Goal: Obtain resource: Download file/media

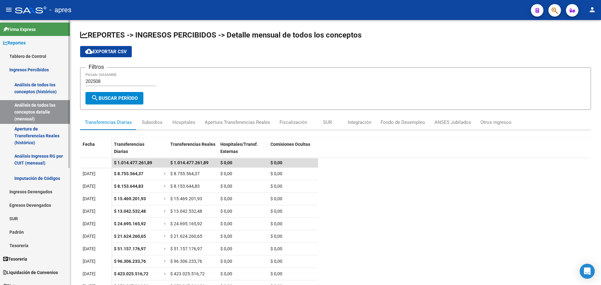
scroll to position [72, 0]
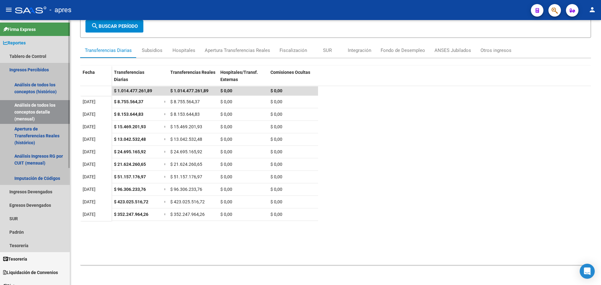
click at [34, 68] on link "Ingresos Percibidos" at bounding box center [35, 69] width 70 height 13
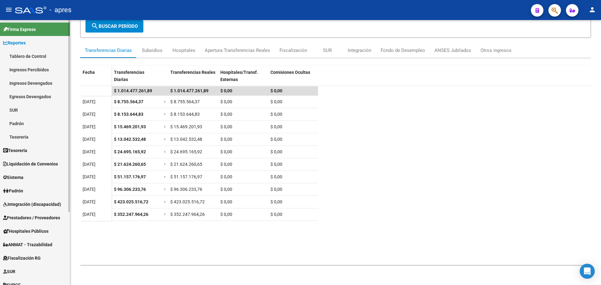
click at [35, 67] on link "Ingresos Percibidos" at bounding box center [35, 69] width 70 height 13
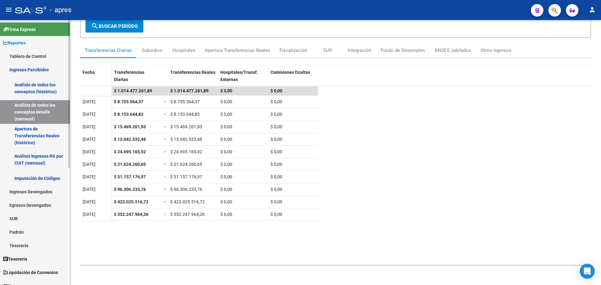
click at [37, 83] on link "Análisis de todos los conceptos (histórico)" at bounding box center [35, 88] width 70 height 24
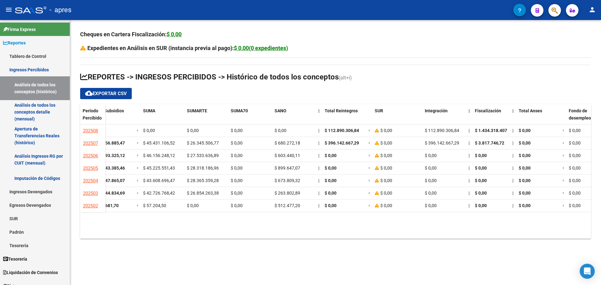
scroll to position [0, 323]
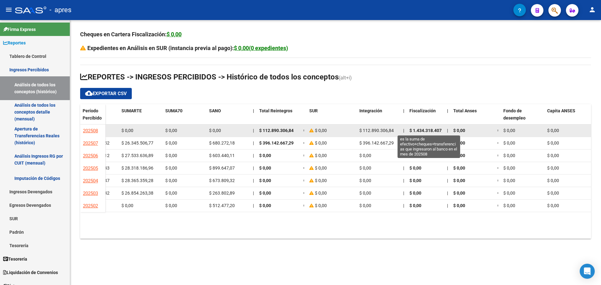
click at [432, 129] on span "$ 1.434.318.407,02" at bounding box center [429, 130] width 38 height 5
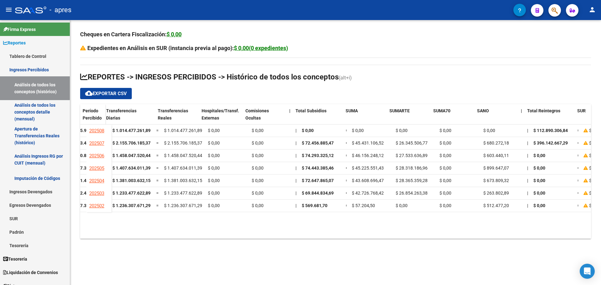
scroll to position [0, 45]
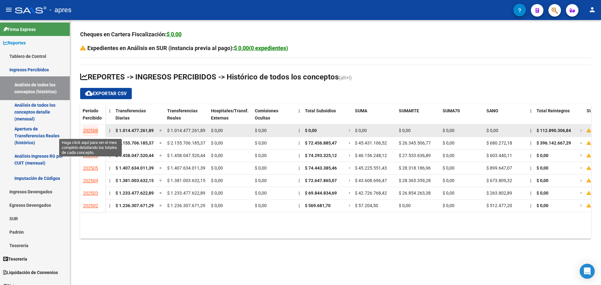
click at [86, 129] on span "202508" at bounding box center [90, 131] width 15 height 6
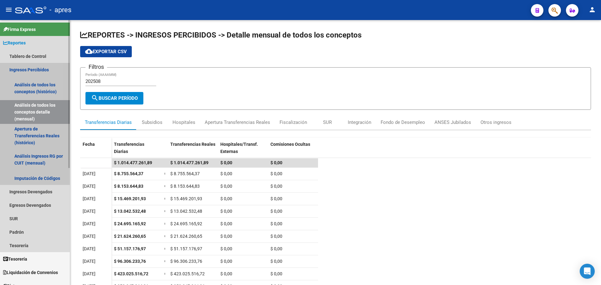
click at [27, 70] on link "Ingresos Percibidos" at bounding box center [35, 69] width 70 height 13
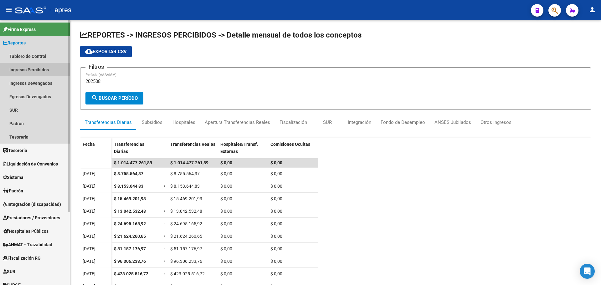
click at [37, 69] on link "Ingresos Percibidos" at bounding box center [35, 69] width 70 height 13
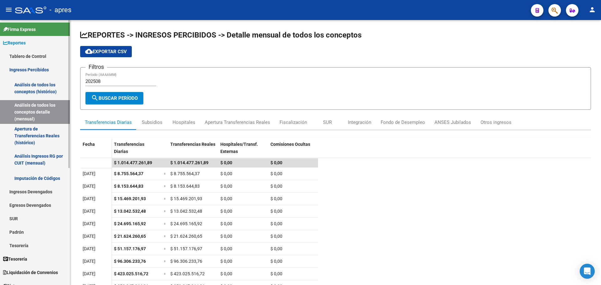
click at [37, 86] on link "Análisis de todos los conceptos (histórico)" at bounding box center [35, 88] width 70 height 24
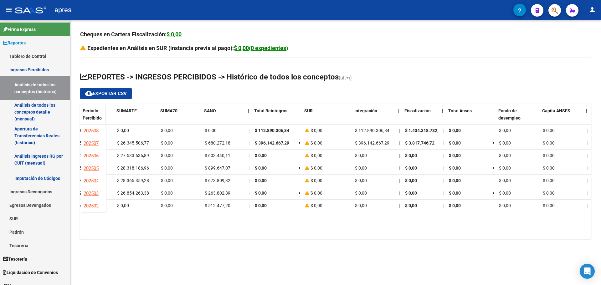
scroll to position [0, 328]
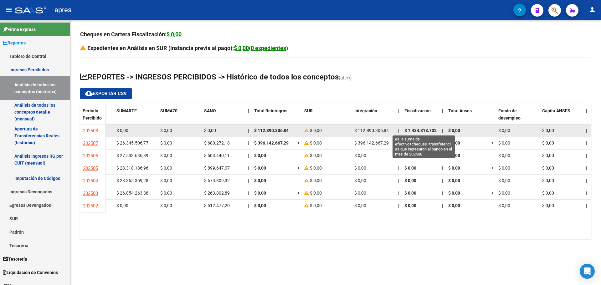
click at [424, 129] on span "$ 1.434.318.732,44" at bounding box center [424, 130] width 38 height 5
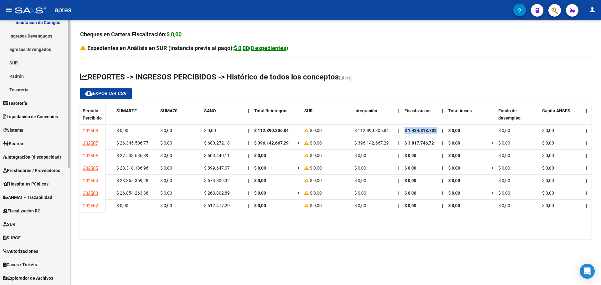
scroll to position [170, 0]
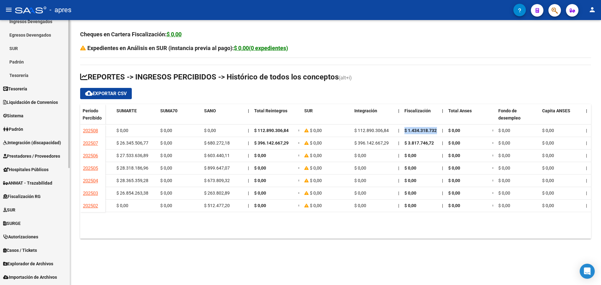
click at [67, 259] on div "Firma Express Reportes Tablero de Control Ingresos Percibidos Análisis de todos…" at bounding box center [35, 87] width 71 height 475
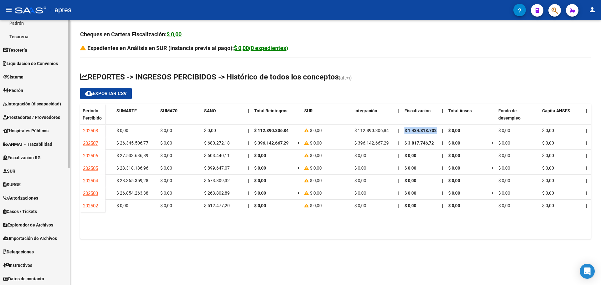
scroll to position [210, 0]
click at [24, 159] on span "Fiscalización RG" at bounding box center [22, 157] width 38 height 7
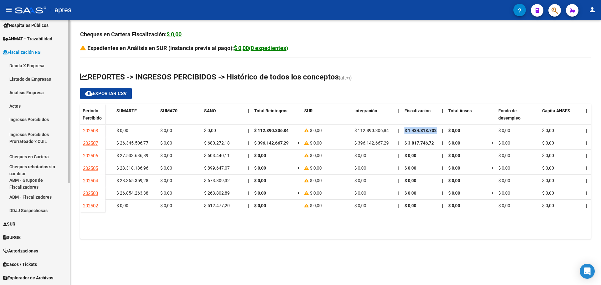
scroll to position [102, 0]
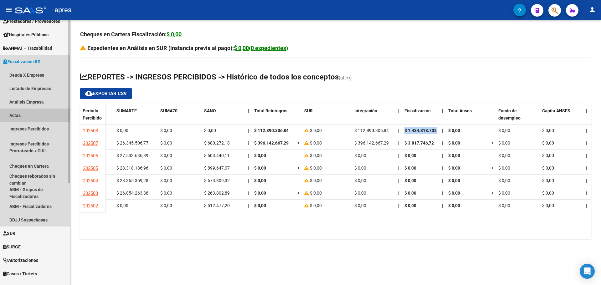
click at [16, 115] on link "Actas" at bounding box center [35, 115] width 70 height 13
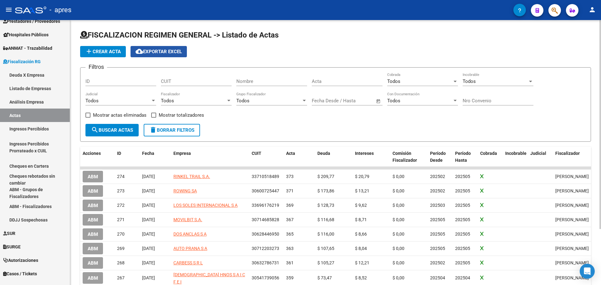
click at [168, 53] on span "cloud_download Exportar EXCEL" at bounding box center [159, 52] width 46 height 6
click at [311, 60] on app-list-header "FISCALIZACION REGIMEN GENERAL -> Listado de Actas add Crear Acta cloud_download…" at bounding box center [335, 86] width 511 height 112
click at [378, 102] on span "Open calendar" at bounding box center [378, 101] width 15 height 15
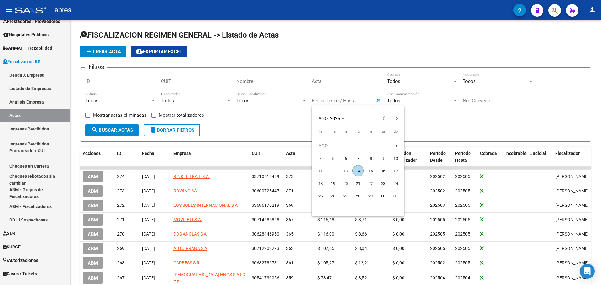
click at [370, 147] on span "1" at bounding box center [370, 145] width 11 height 11
type input "[DATE]"
click at [375, 101] on div at bounding box center [300, 142] width 601 height 285
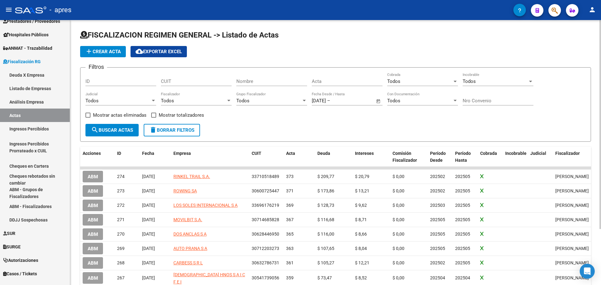
click at [377, 101] on span "Open calendar" at bounding box center [378, 101] width 15 height 15
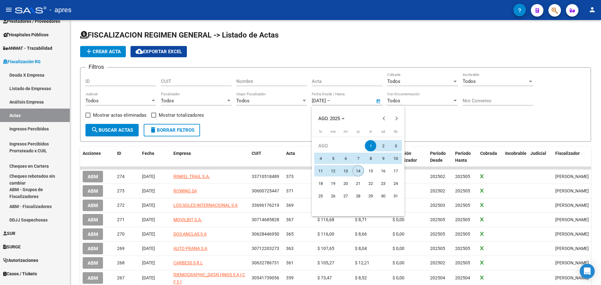
click at [359, 174] on span "14" at bounding box center [358, 170] width 11 height 11
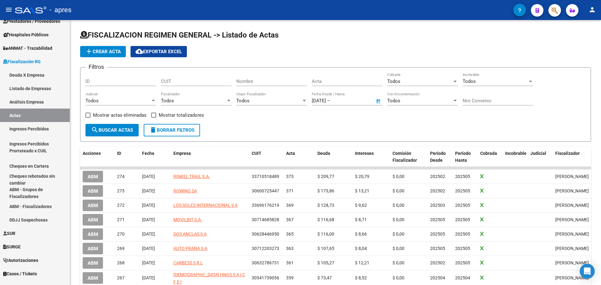
type input "[DATE]"
click at [124, 136] on button "search Buscar Actas" at bounding box center [112, 130] width 53 height 13
click at [170, 53] on span "cloud_download Exportar EXCEL" at bounding box center [159, 52] width 46 height 6
click at [378, 102] on span "Open calendar" at bounding box center [378, 101] width 15 height 15
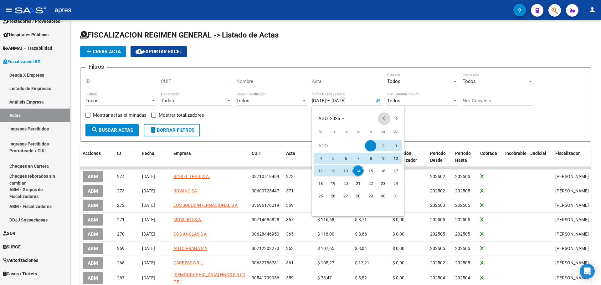
click at [385, 120] on button "Previous month" at bounding box center [384, 118] width 13 height 13
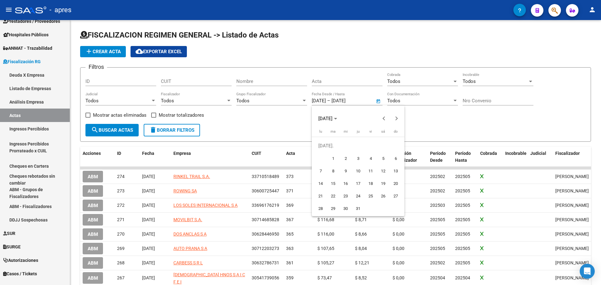
click at [326, 103] on div at bounding box center [300, 142] width 601 height 285
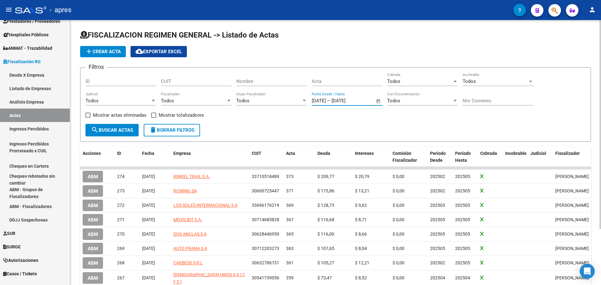
click at [325, 101] on input "[DATE]" at bounding box center [319, 101] width 14 height 6
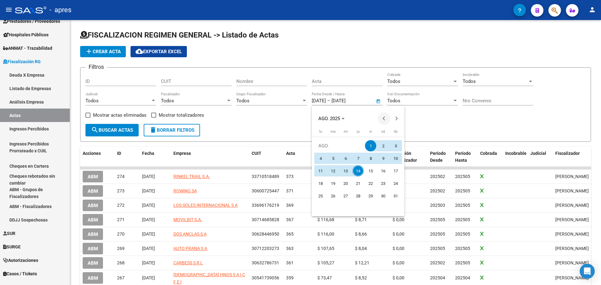
click at [384, 119] on button "Previous month" at bounding box center [384, 118] width 13 height 13
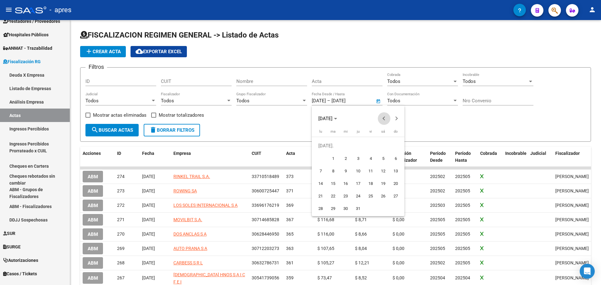
click at [384, 119] on button "Previous month" at bounding box center [384, 118] width 13 height 13
click at [357, 146] on span "1" at bounding box center [358, 145] width 11 height 11
type input "[DATE]"
click at [378, 102] on div at bounding box center [300, 142] width 601 height 285
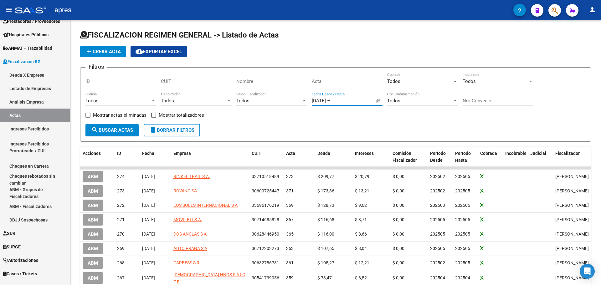
click at [378, 102] on span "Open calendar" at bounding box center [378, 101] width 15 height 15
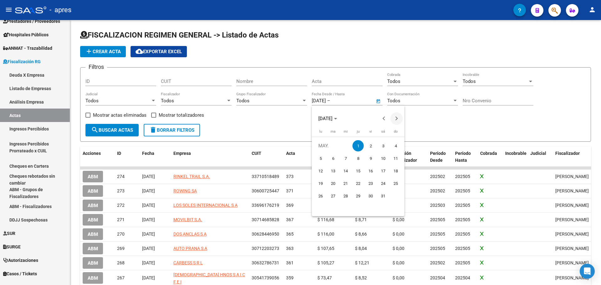
click at [396, 119] on button "Next month" at bounding box center [397, 118] width 13 height 13
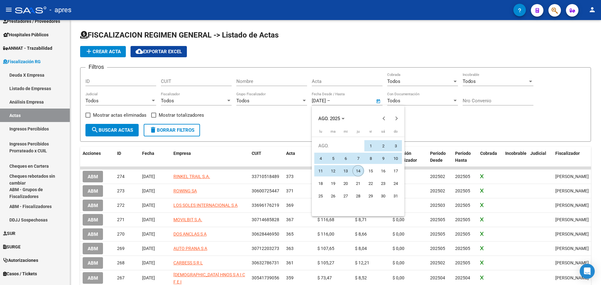
click at [362, 174] on span "14" at bounding box center [358, 170] width 11 height 11
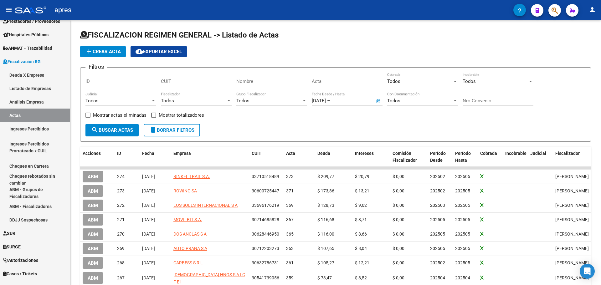
type input "[DATE]"
click at [127, 129] on span "search Buscar Actas" at bounding box center [112, 130] width 42 height 6
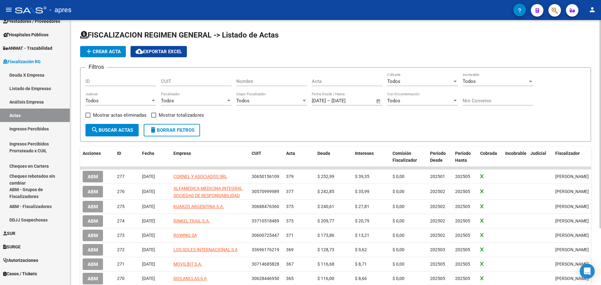
click at [152, 51] on span "cloud_download Exportar EXCEL" at bounding box center [159, 52] width 46 height 6
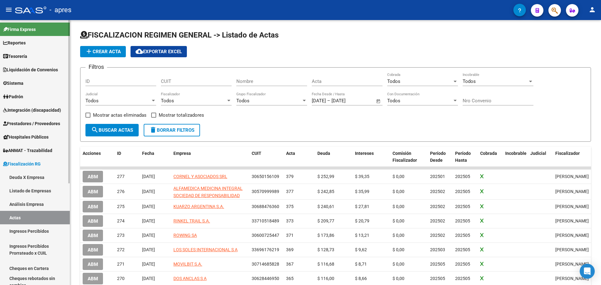
click at [72, 13] on div "menu - apres person Firma Express Reportes Tablero de Control Ingresos Percibid…" at bounding box center [300, 142] width 601 height 285
click at [33, 42] on link "Reportes" at bounding box center [35, 42] width 70 height 13
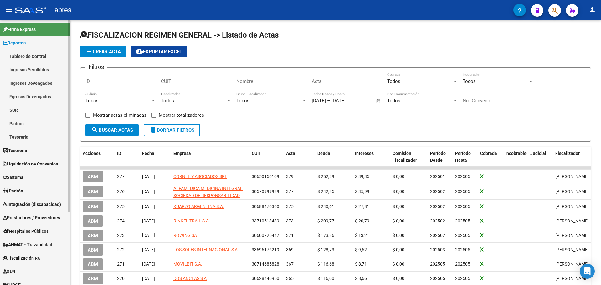
click at [32, 70] on link "Ingresos Percibidos" at bounding box center [35, 69] width 70 height 13
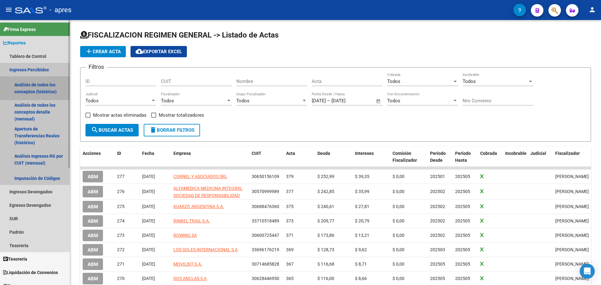
click at [33, 88] on link "Análisis de todos los conceptos (histórico)" at bounding box center [35, 88] width 70 height 24
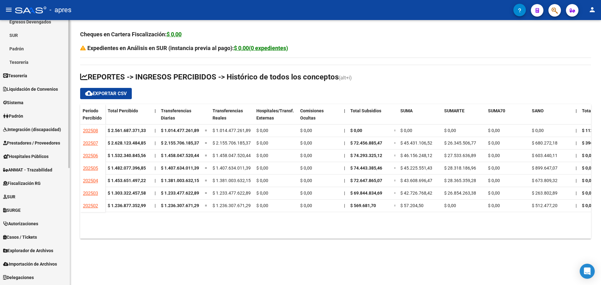
scroll to position [178, 0]
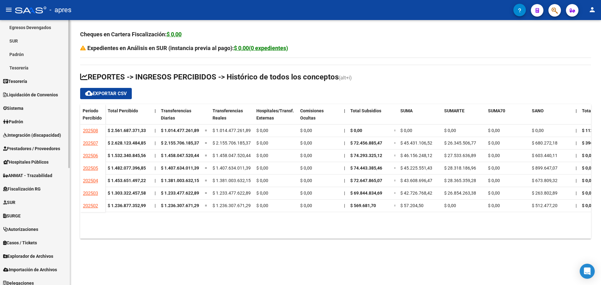
click at [71, 219] on mat-sidenav-container "Firma Express Reportes Tablero de Control Ingresos Percibidos Análisis de todos…" at bounding box center [300, 152] width 601 height 265
click at [34, 95] on span "Liquidación de Convenios" at bounding box center [30, 94] width 55 height 7
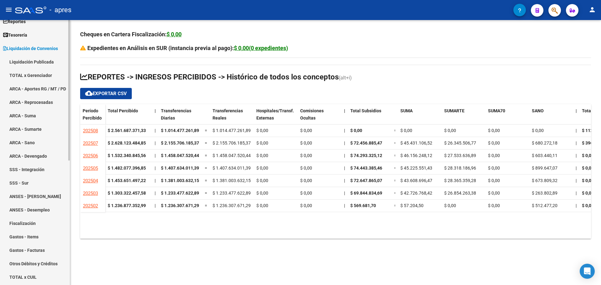
scroll to position [19, 0]
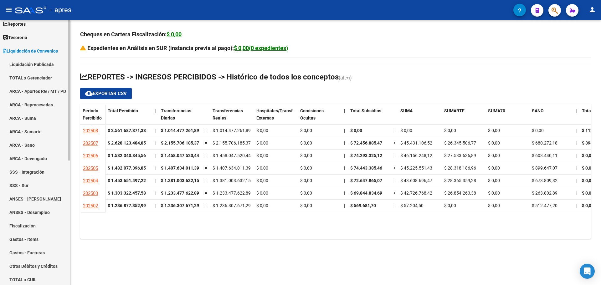
click at [71, 35] on mat-sidenav-container "Firma Express Reportes Tablero de Control Ingresos Percibidos Análisis de todos…" at bounding box center [300, 152] width 601 height 265
click at [26, 78] on link "TOTAL x Gerenciador" at bounding box center [35, 77] width 70 height 13
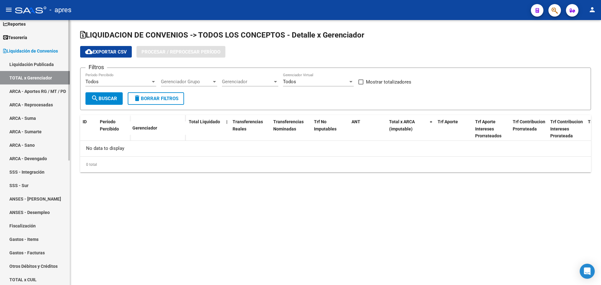
checkbox input "true"
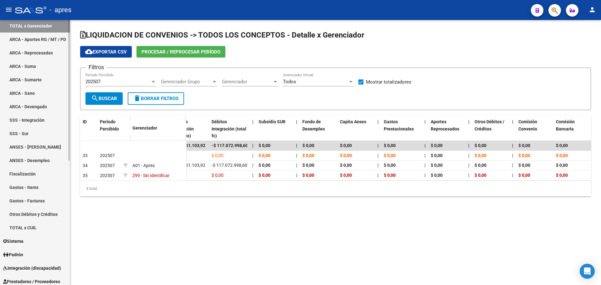
scroll to position [81, 0]
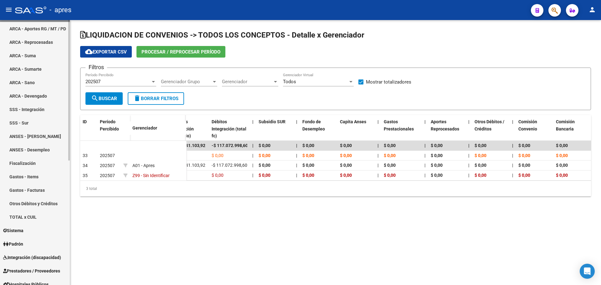
click at [31, 161] on link "Fiscalización" at bounding box center [35, 163] width 70 height 13
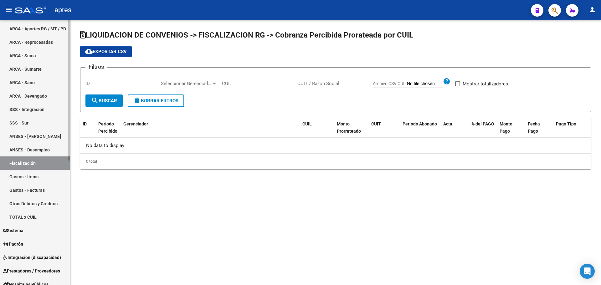
checkbox input "true"
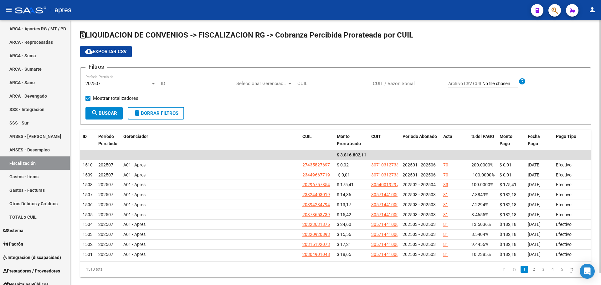
scroll to position [13, 0]
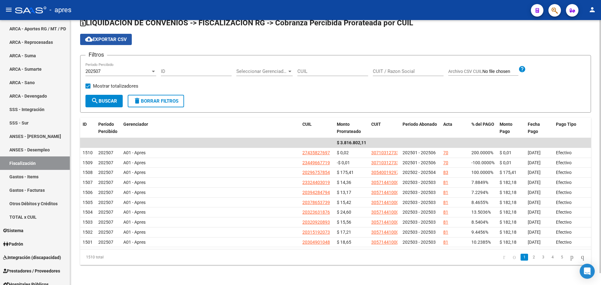
click at [117, 41] on span "cloud_download Exportar CSV" at bounding box center [106, 40] width 42 height 6
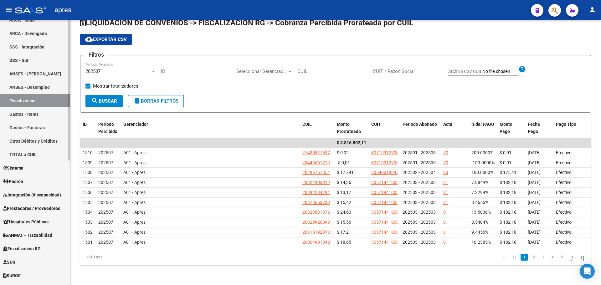
scroll to position [175, 0]
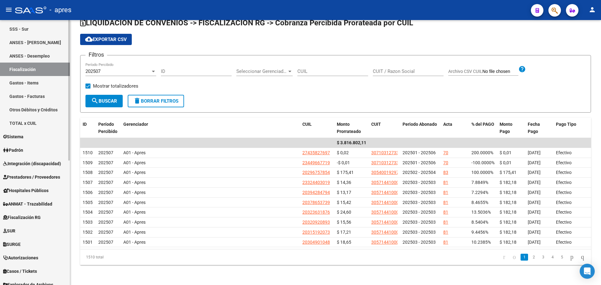
click at [37, 218] on span "Fiscalización RG" at bounding box center [22, 217] width 38 height 7
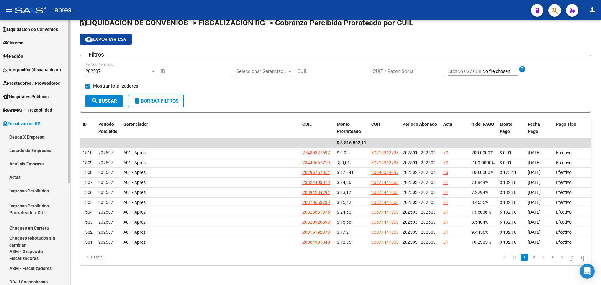
scroll to position [40, 0]
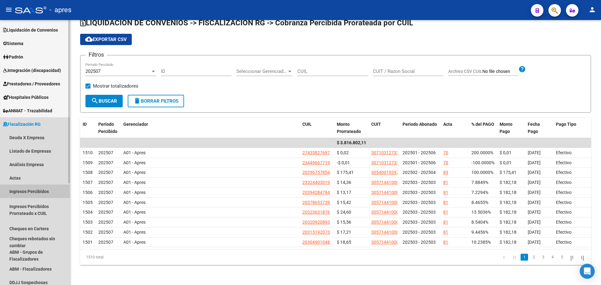
click at [26, 191] on link "Ingresos Percibidos" at bounding box center [35, 191] width 70 height 13
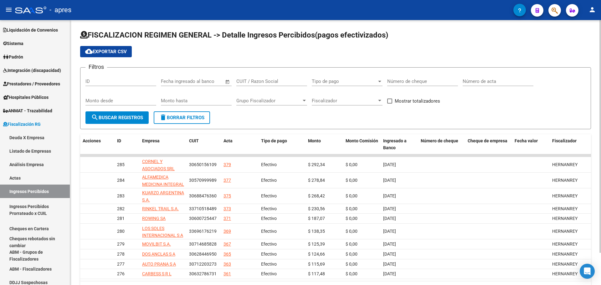
click at [227, 82] on span "Open calendar" at bounding box center [227, 81] width 15 height 15
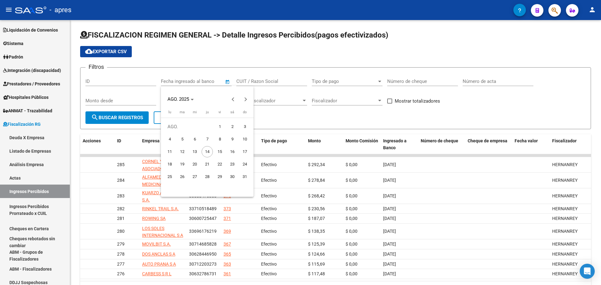
click at [242, 177] on span "31" at bounding box center [244, 176] width 11 height 11
type input "[DATE]"
click at [122, 92] on div at bounding box center [300, 142] width 601 height 285
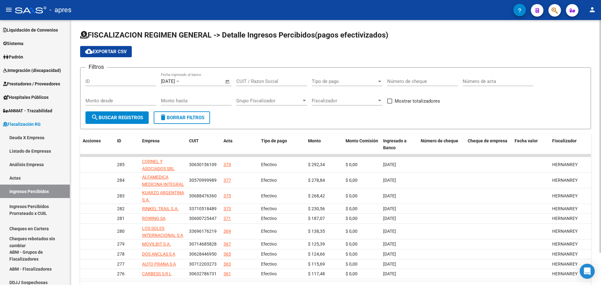
click at [391, 100] on span at bounding box center [390, 101] width 5 height 5
click at [390, 104] on input "Mostrar totalizadores" at bounding box center [390, 104] width 0 height 0
checkbox input "true"
click at [120, 119] on span "search Buscar Registros" at bounding box center [117, 118] width 52 height 6
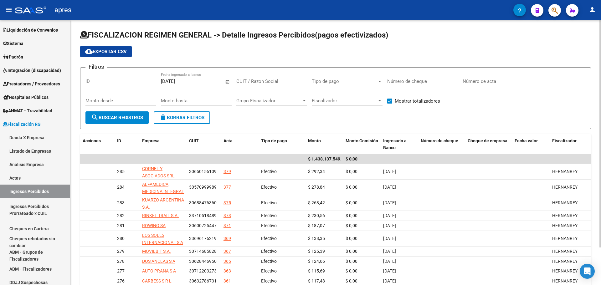
click at [102, 50] on span "cloud_download Exportar CSV" at bounding box center [106, 52] width 42 height 6
